Goal: Manage account settings

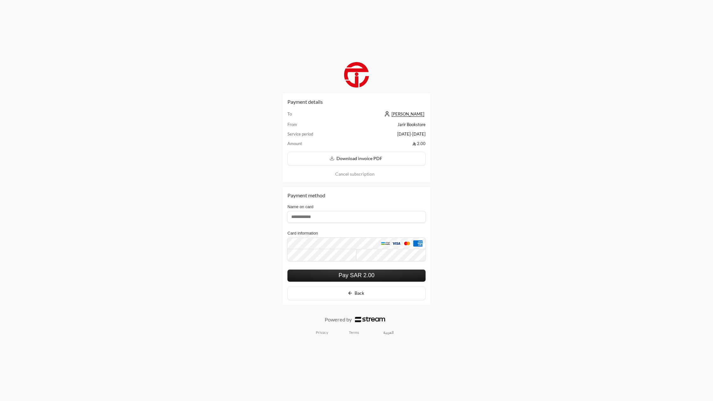
click at [369, 296] on button "Back" at bounding box center [356, 293] width 138 height 14
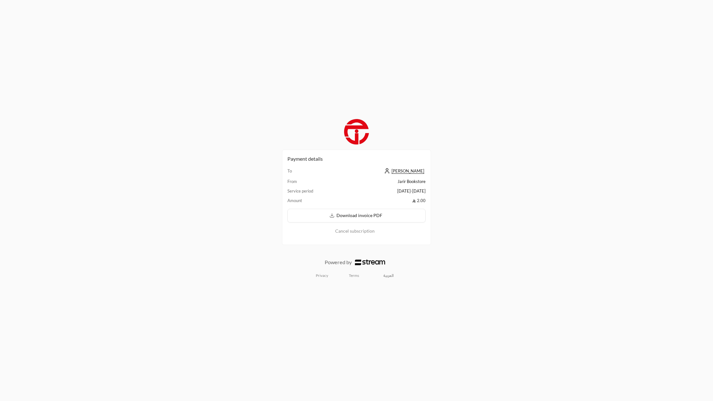
click at [384, 275] on link "العربية" at bounding box center [389, 276] width 18 height 10
click at [356, 233] on button "إلغاء الاشتراك" at bounding box center [356, 231] width 138 height 7
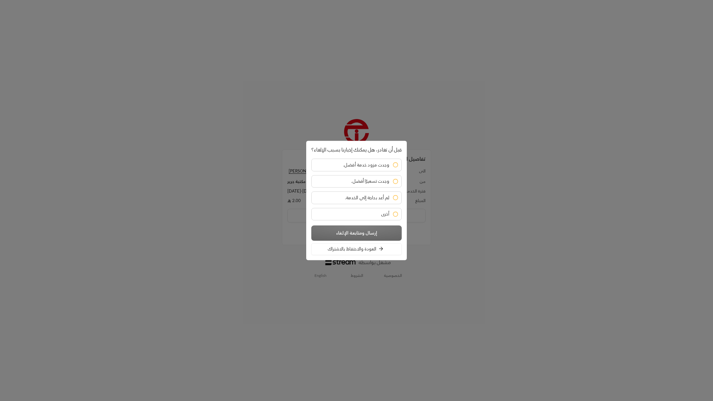
click at [365, 249] on button "العودة والاحتفاظ بالاشتراك" at bounding box center [356, 249] width 90 height 12
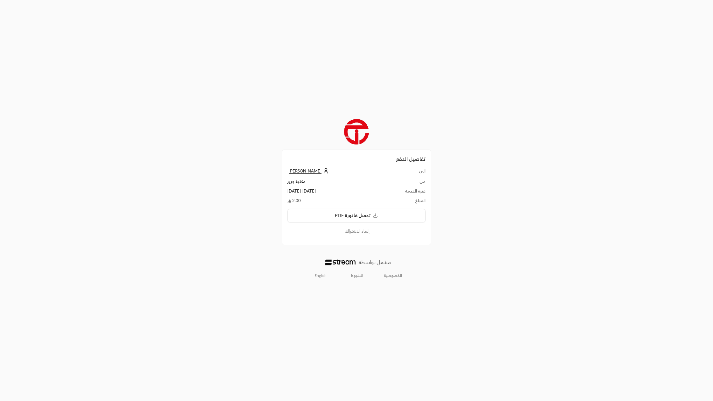
click at [308, 171] on span "[PERSON_NAME]" at bounding box center [305, 170] width 33 height 5
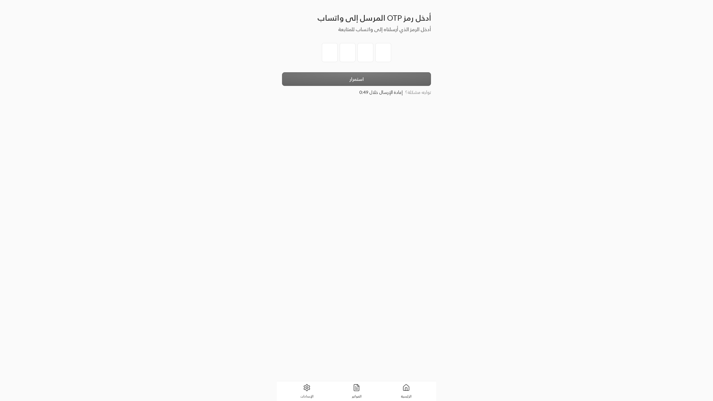
click at [335, 48] on input "tel" at bounding box center [330, 52] width 16 height 19
type input "1"
type input "4"
type input "2"
type input "4"
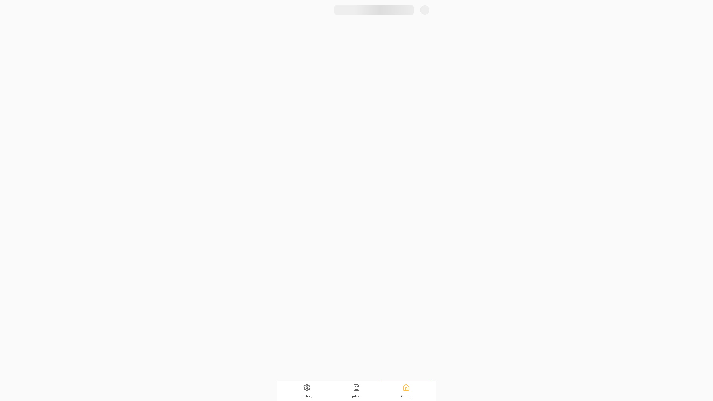
click at [331, 70] on div at bounding box center [356, 190] width 159 height 381
click at [335, 39] on link "الاشتراكات" at bounding box center [322, 36] width 67 height 11
drag, startPoint x: 358, startPoint y: 174, endPoint x: 357, endPoint y: 184, distance: 9.9
click at [358, 174] on div "مركز إضاءات 1.00 / شهر ملغاة مركز إضاءات 1.00 / شهر ملغاة مركز إضاءات 1.00 / شه…" at bounding box center [356, 120] width 138 height 145
click at [357, 187] on p "عرض جميع الاشتراكات" at bounding box center [354, 187] width 40 height 6
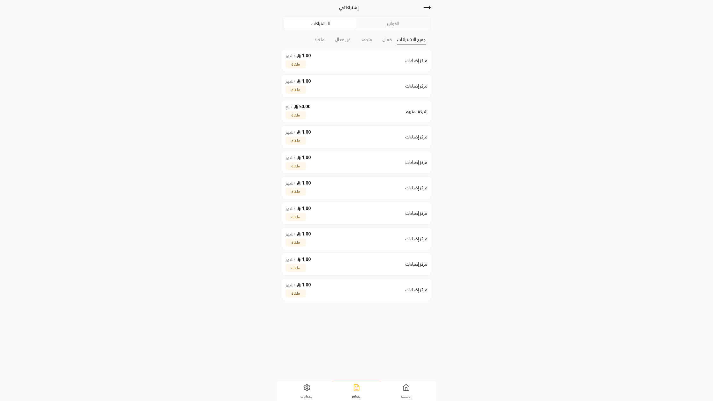
click at [407, 396] on span "الرئيسية" at bounding box center [406, 396] width 11 height 4
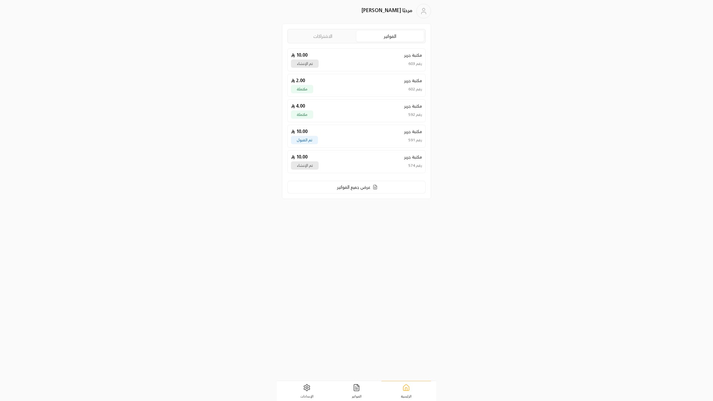
click at [314, 391] on link "الإعدادات" at bounding box center [307, 391] width 50 height 20
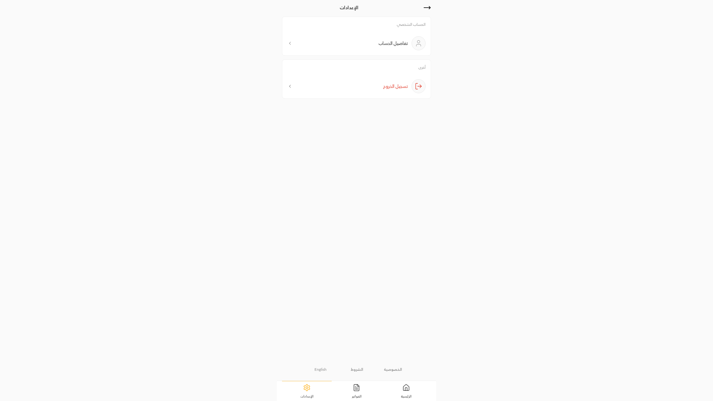
click at [322, 371] on link "English" at bounding box center [320, 369] width 19 height 10
